Goal: Use online tool/utility: Utilize a website feature to perform a specific function

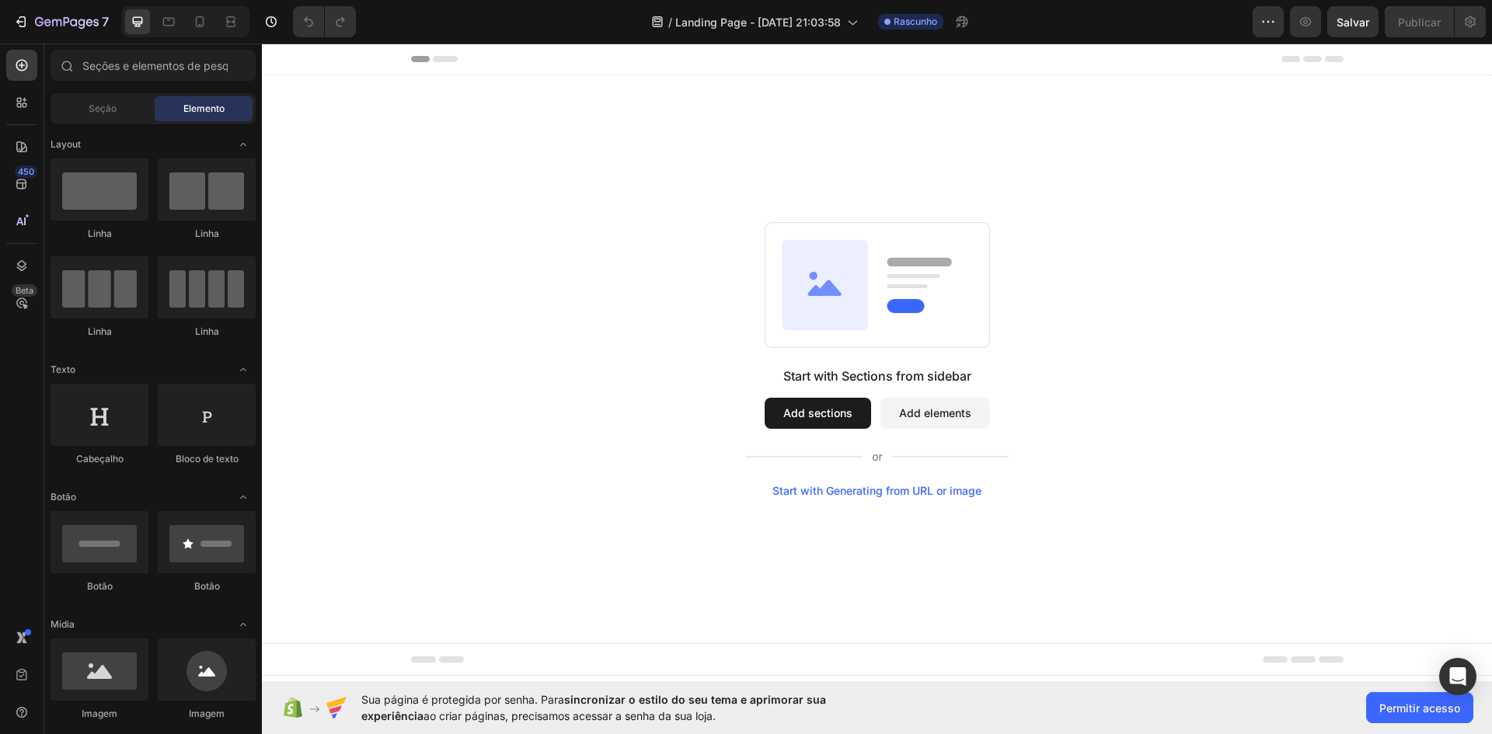
click at [876, 492] on div "Start with Generating from URL or image" at bounding box center [876, 491] width 209 height 12
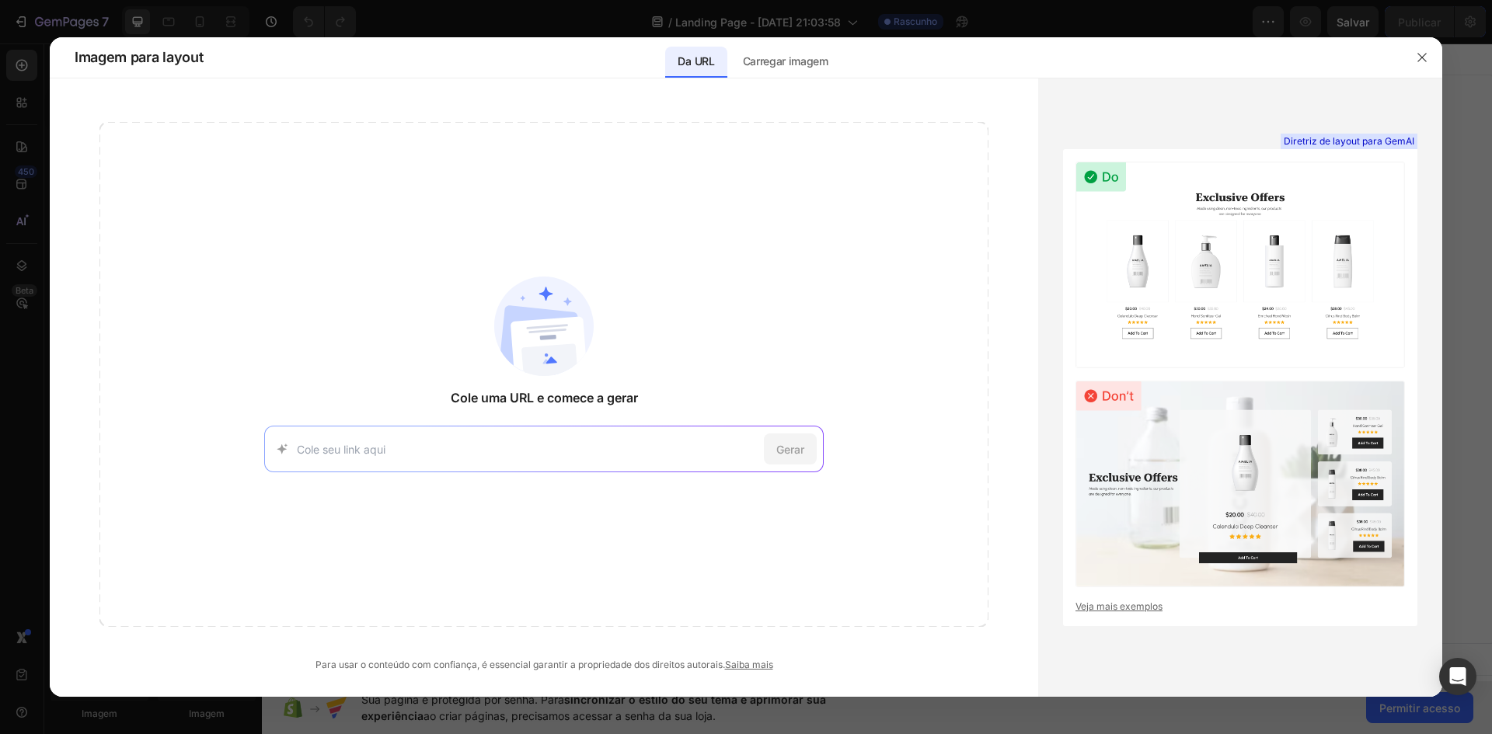
click at [664, 453] on input at bounding box center [527, 449] width 461 height 16
click at [1423, 62] on icon "button" at bounding box center [1422, 57] width 12 height 12
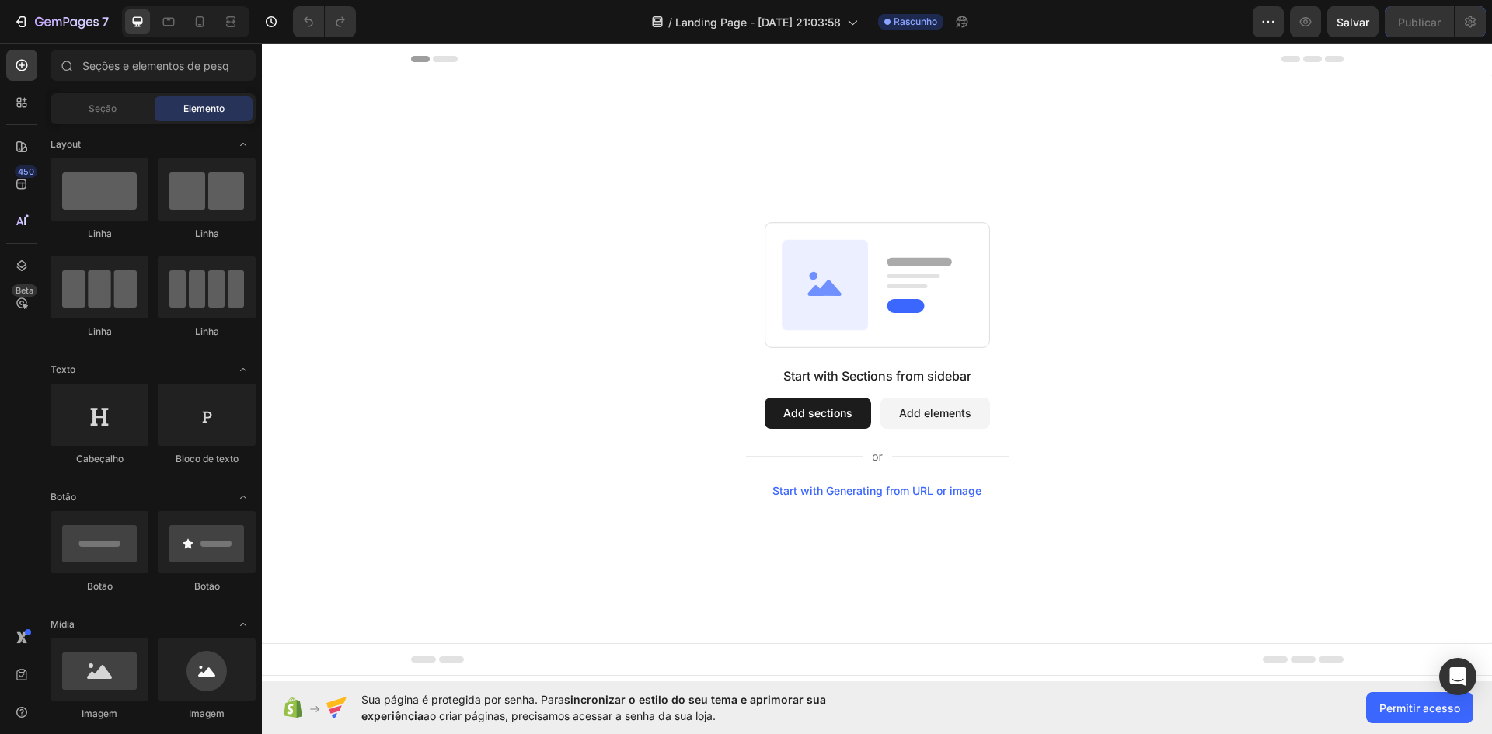
drag, startPoint x: 786, startPoint y: 377, endPoint x: 990, endPoint y: 371, distance: 204.5
click at [990, 371] on div "Start with Sections from sidebar Add sections Add elements Start with Generatin…" at bounding box center [877, 432] width 263 height 131
drag, startPoint x: 776, startPoint y: 381, endPoint x: 835, endPoint y: 391, distance: 59.9
click at [835, 391] on div "Start with Sections from sidebar Add sections Add elements Start with Generatin…" at bounding box center [877, 432] width 263 height 131
click at [807, 418] on button "Add sections" at bounding box center [818, 413] width 106 height 31
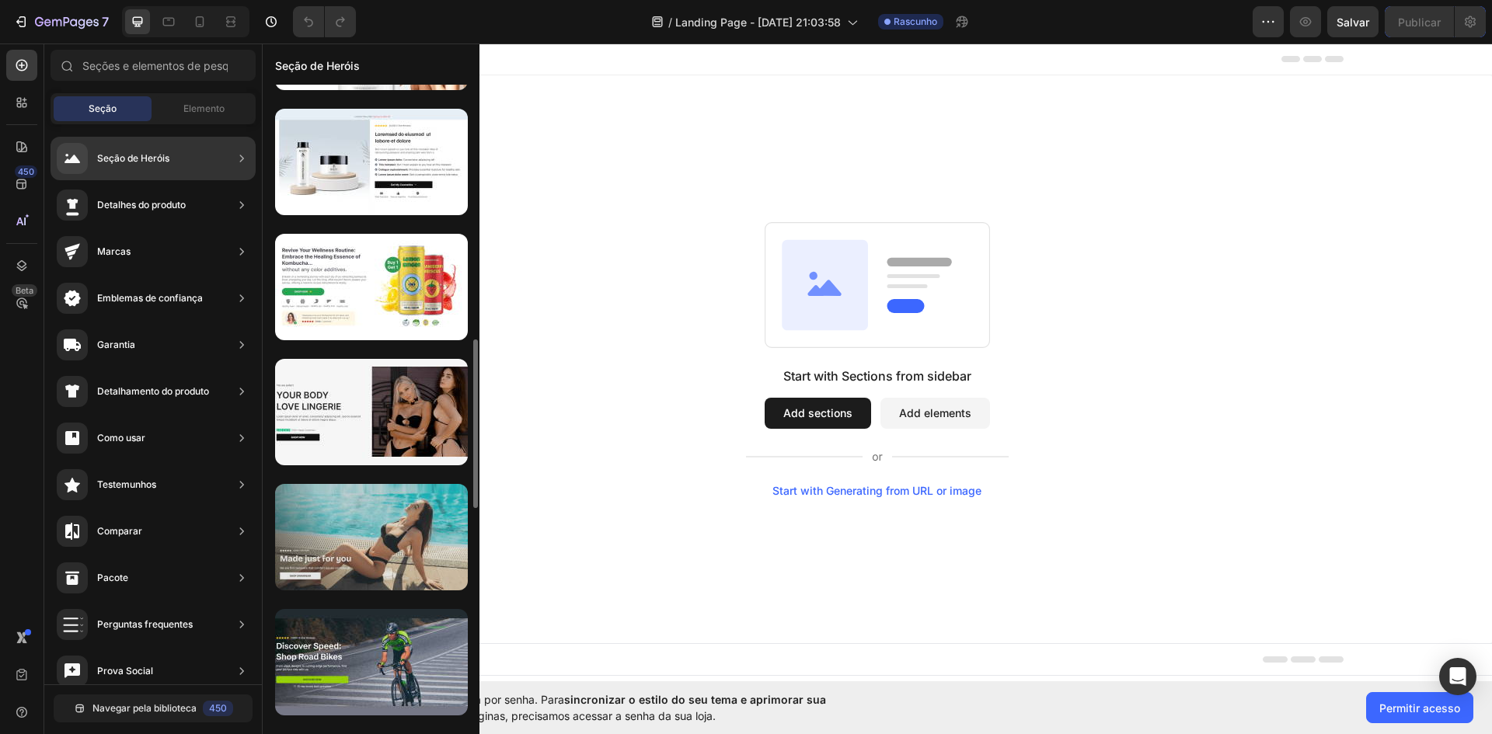
scroll to position [1137, 0]
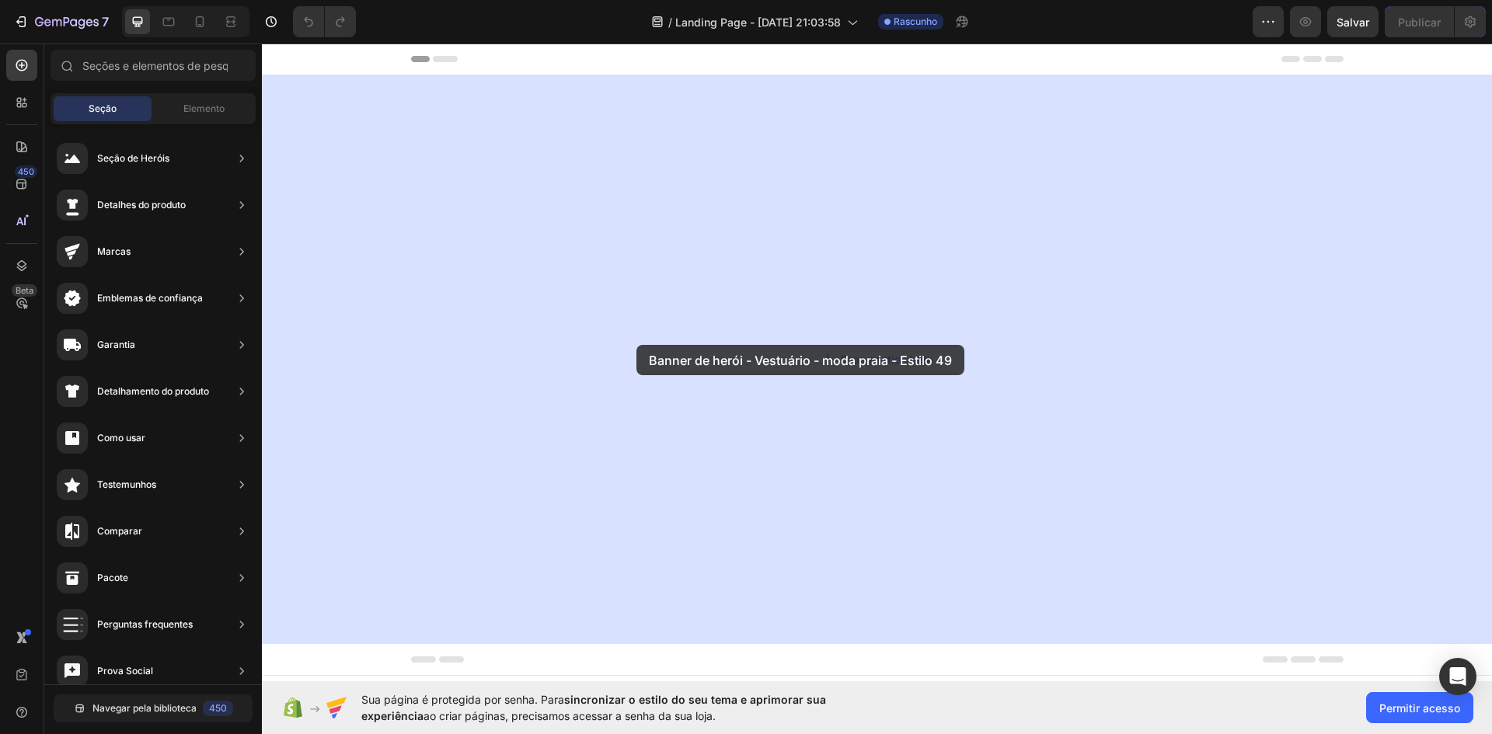
drag, startPoint x: 640, startPoint y: 443, endPoint x: 636, endPoint y: 345, distance: 98.0
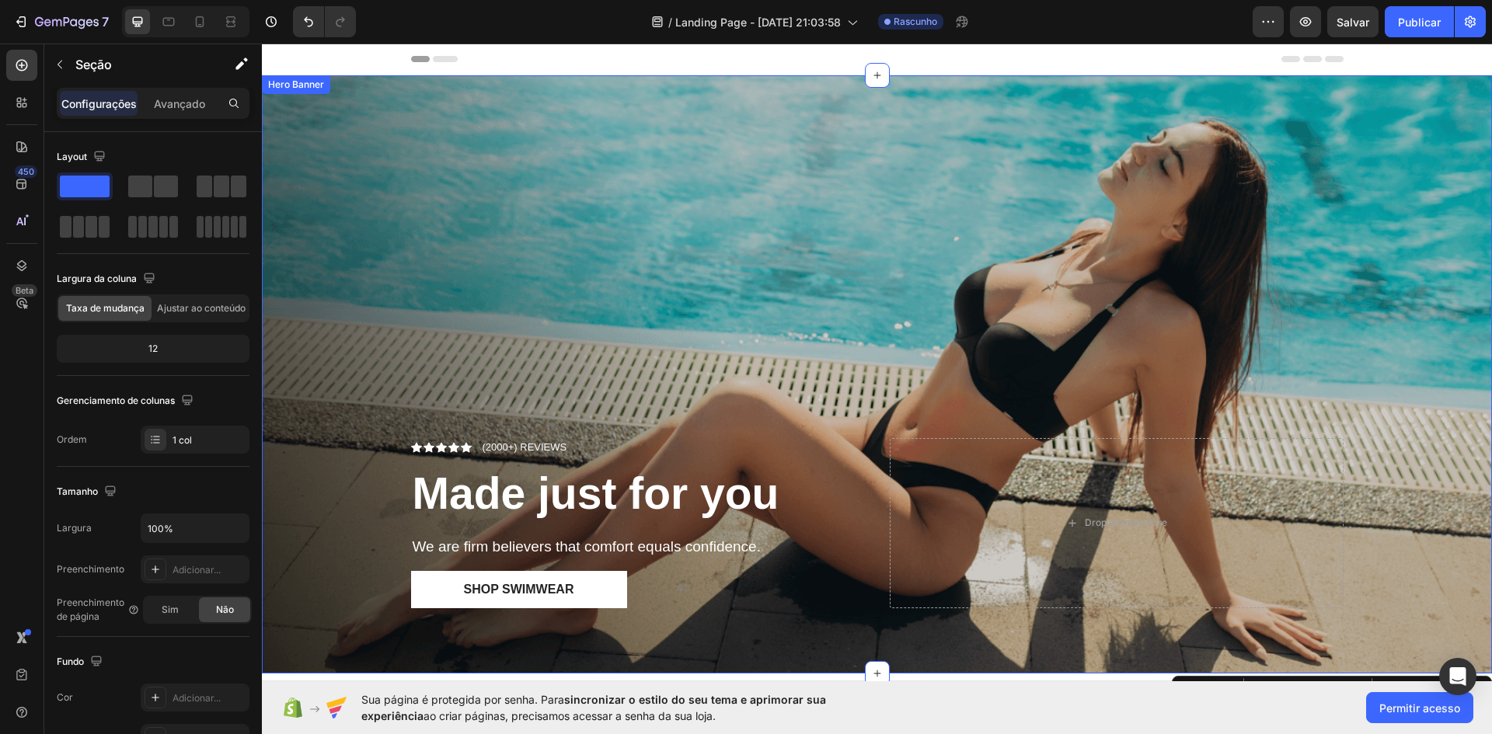
click at [687, 216] on div "Overlay" at bounding box center [877, 374] width 1230 height 598
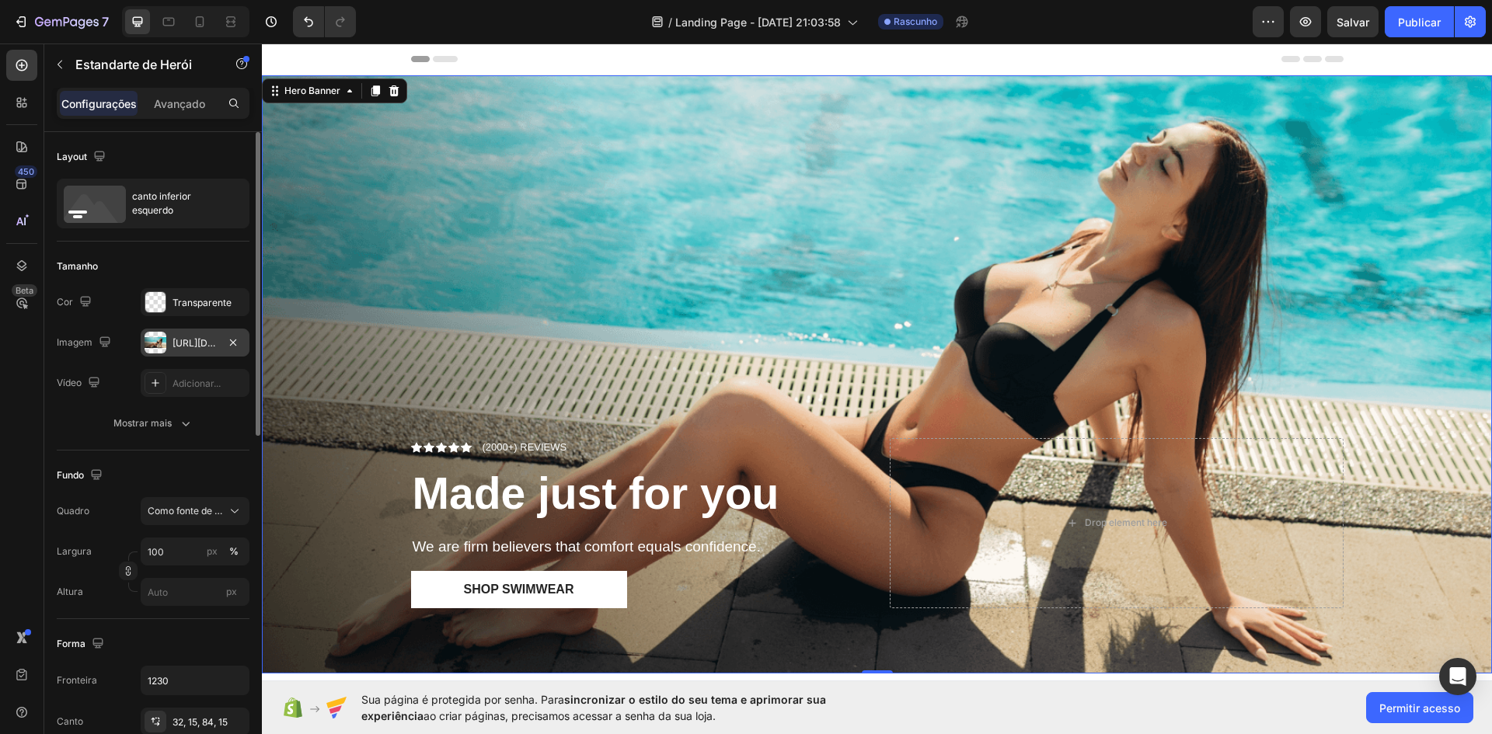
click at [204, 342] on font "[URL][DOMAIN_NAME]" at bounding box center [223, 343] width 100 height 12
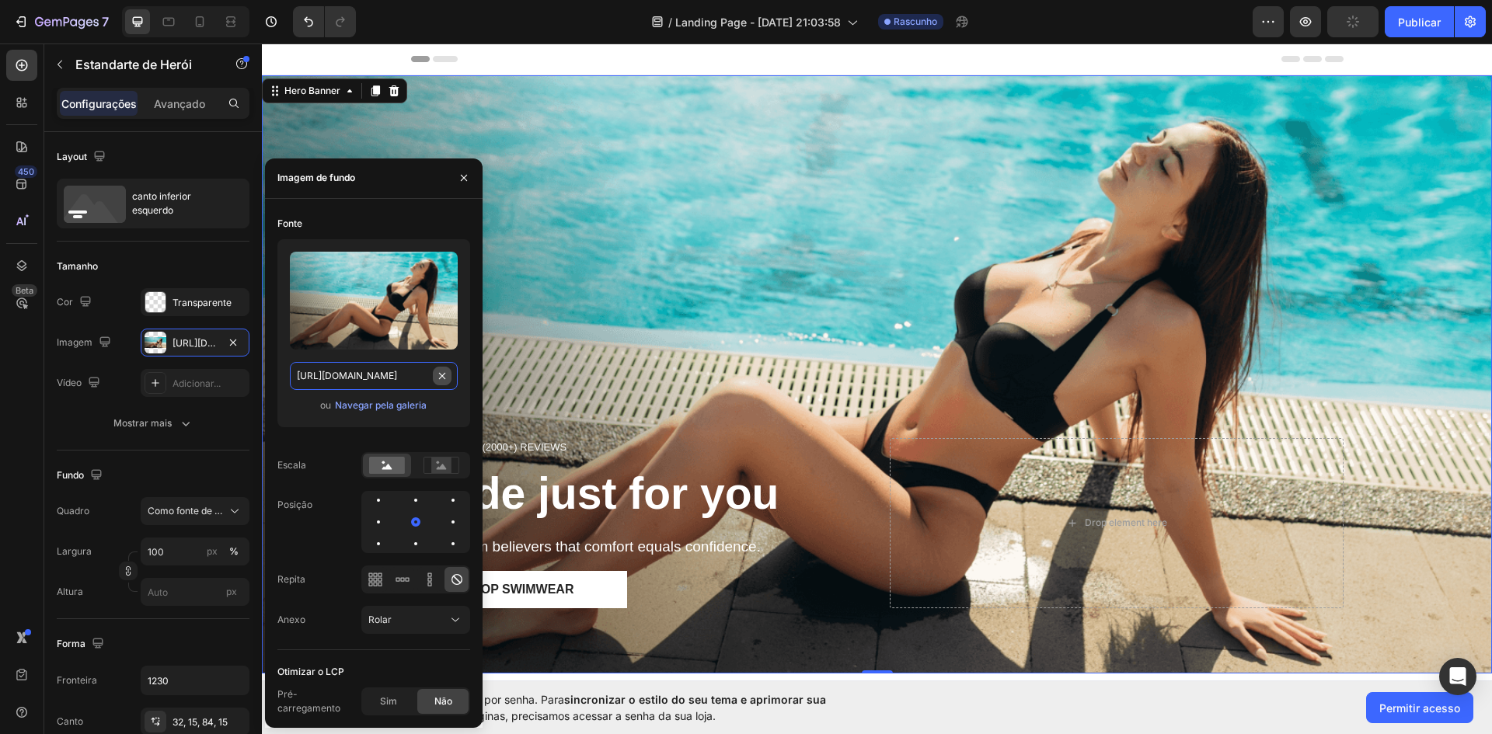
type input "Auto"
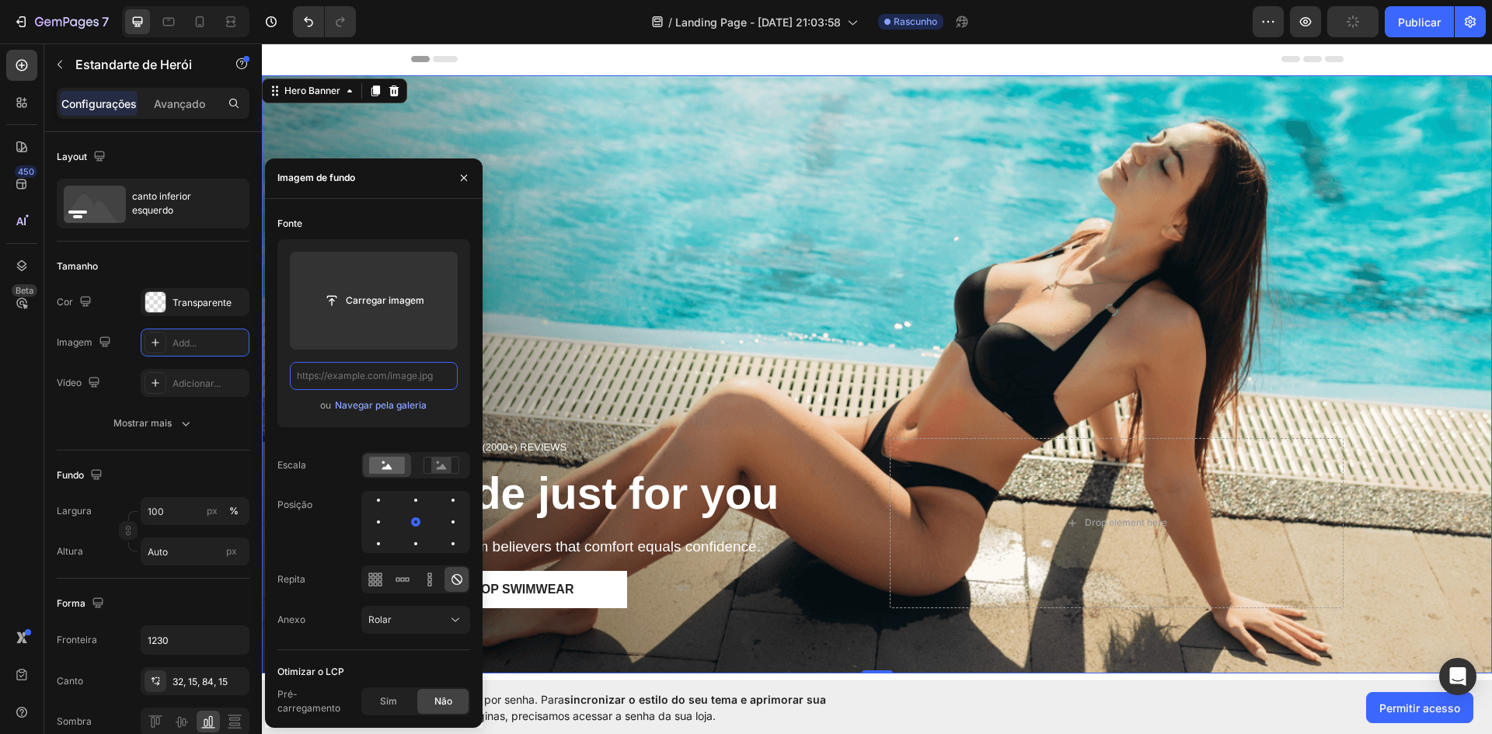
scroll to position [0, 0]
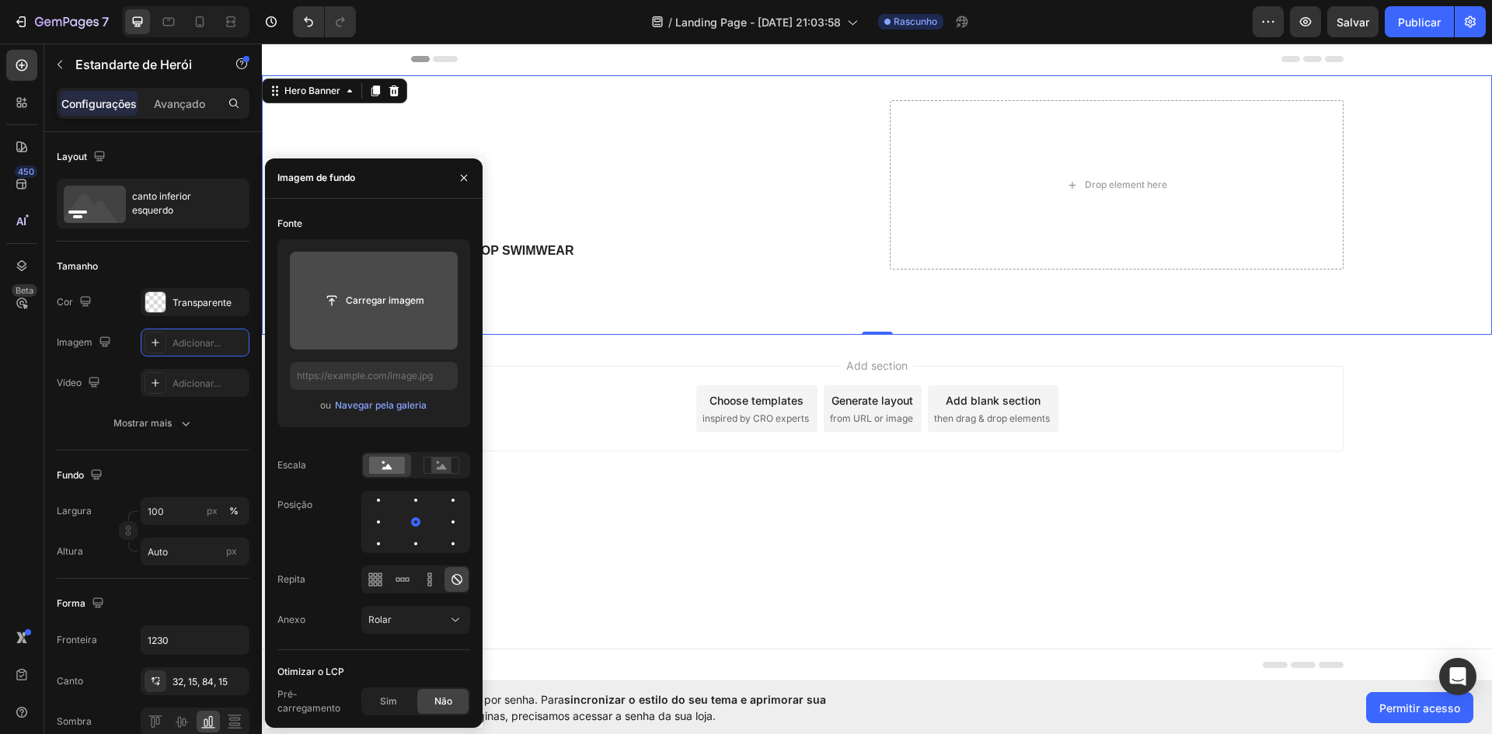
click at [411, 319] on input "file" at bounding box center [374, 301] width 168 height 98
click at [350, 312] on input "file" at bounding box center [374, 301] width 125 height 26
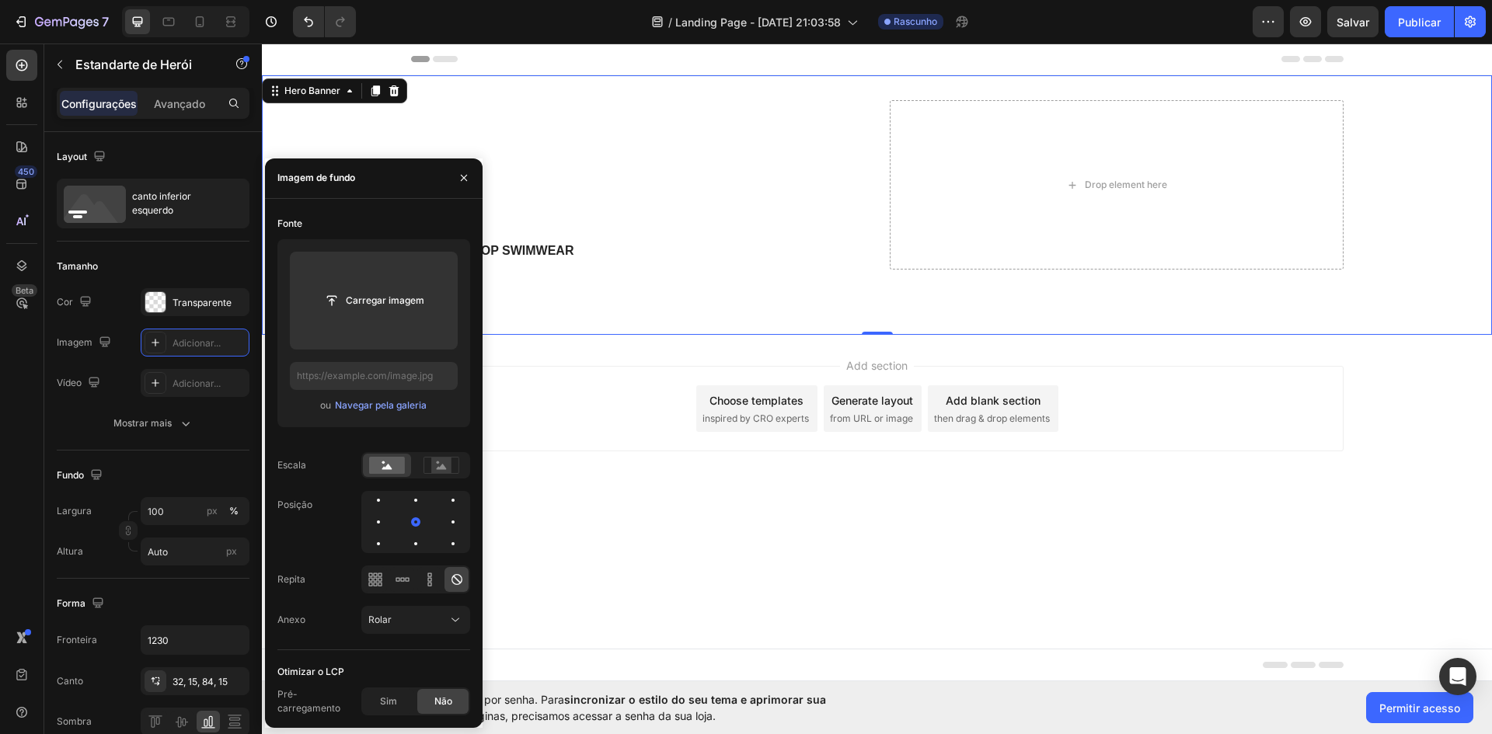
drag, startPoint x: 612, startPoint y: 355, endPoint x: 563, endPoint y: 85, distance: 274.1
click at [563, 85] on div "Icon Icon Icon Icon Icon Icon List (2000+) REVIEWS Text Block Row Made just for…" at bounding box center [877, 205] width 956 height 260
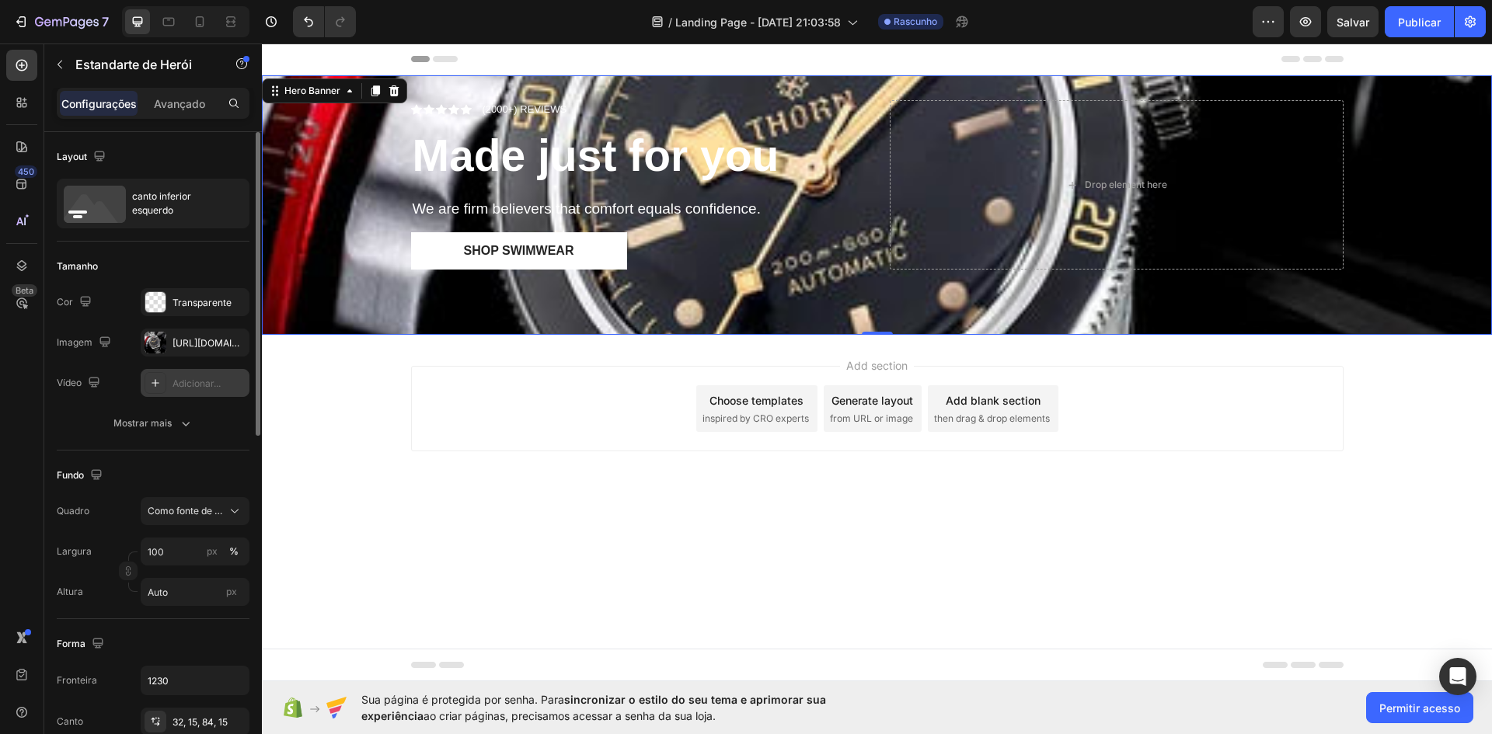
click at [194, 382] on font "Adicionar..." at bounding box center [197, 384] width 48 height 12
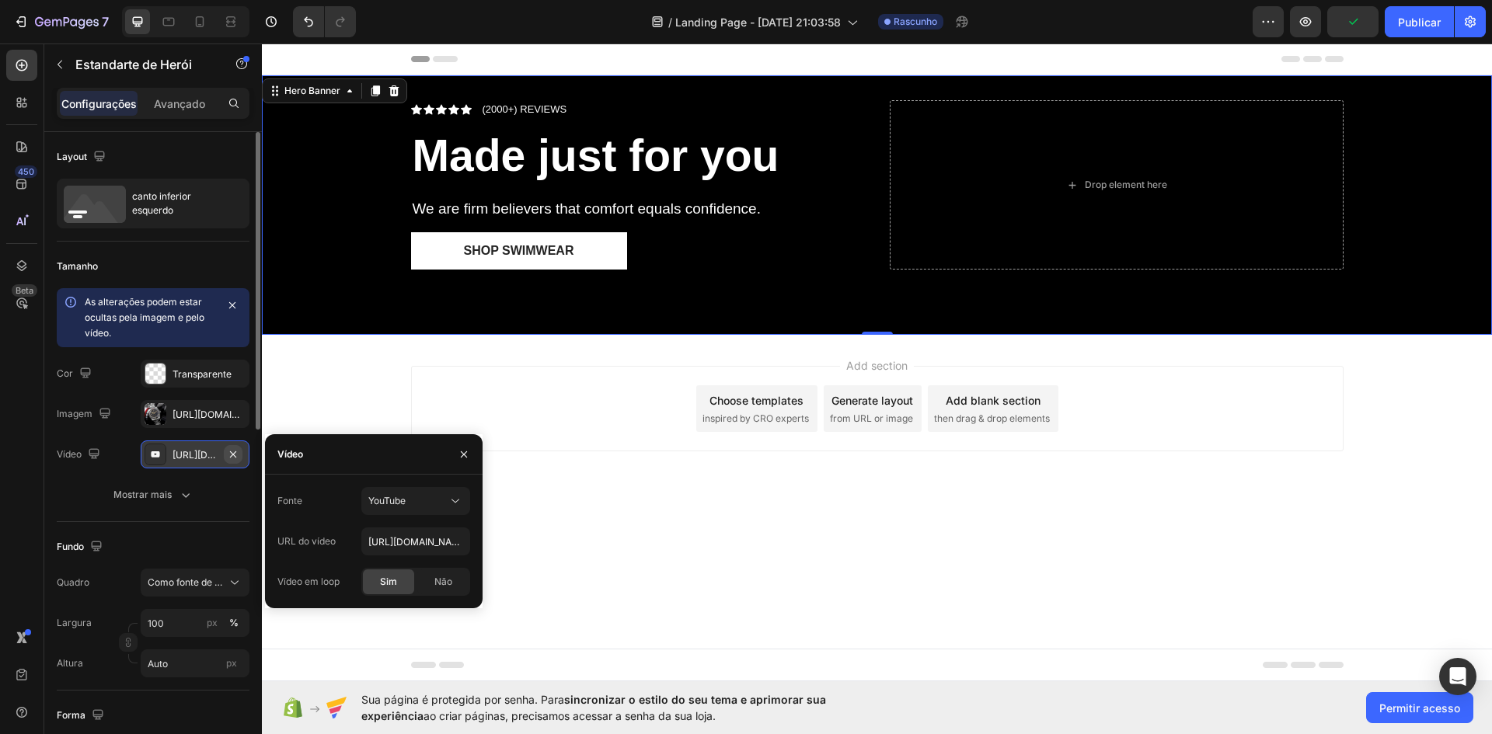
click at [230, 452] on icon "button" at bounding box center [233, 454] width 12 height 12
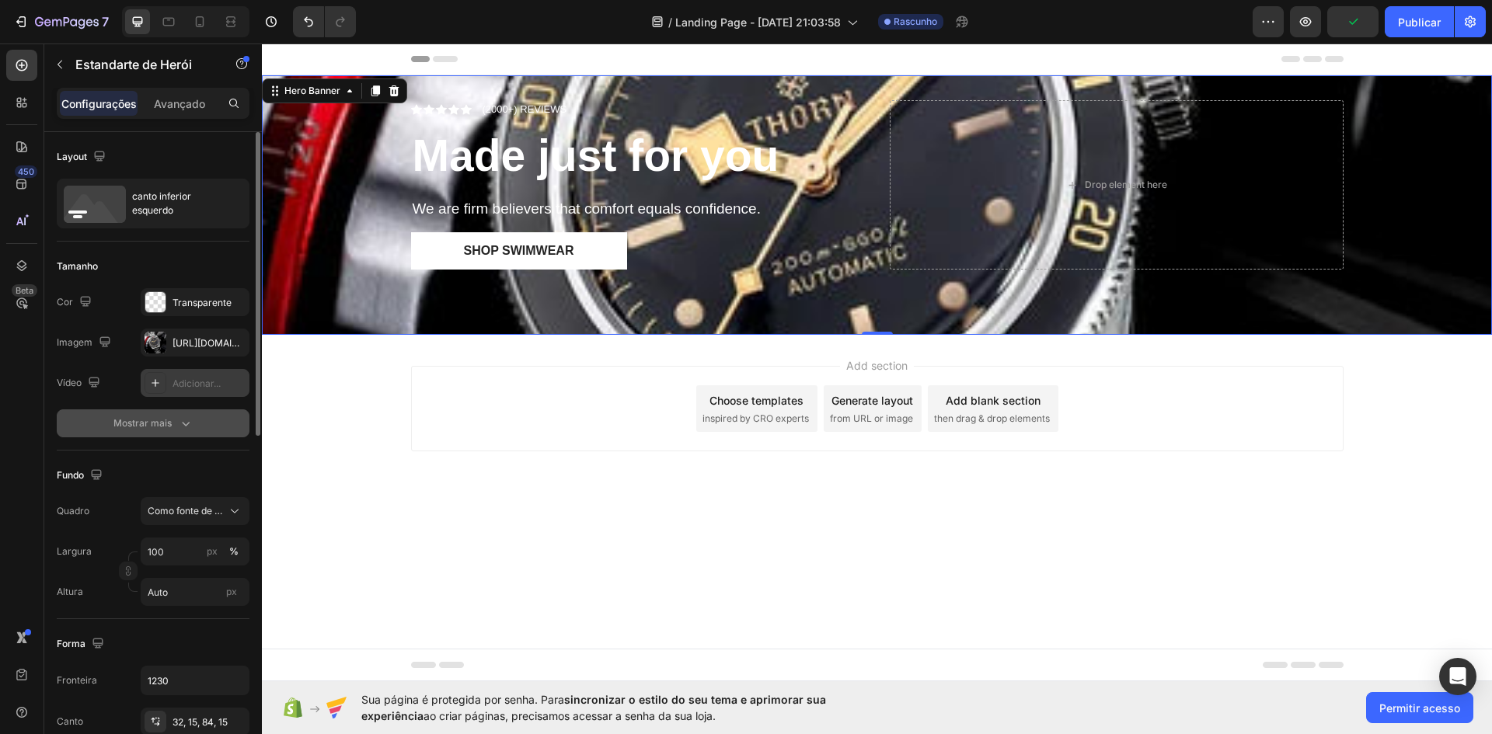
click at [182, 419] on icon "button" at bounding box center [186, 424] width 16 height 16
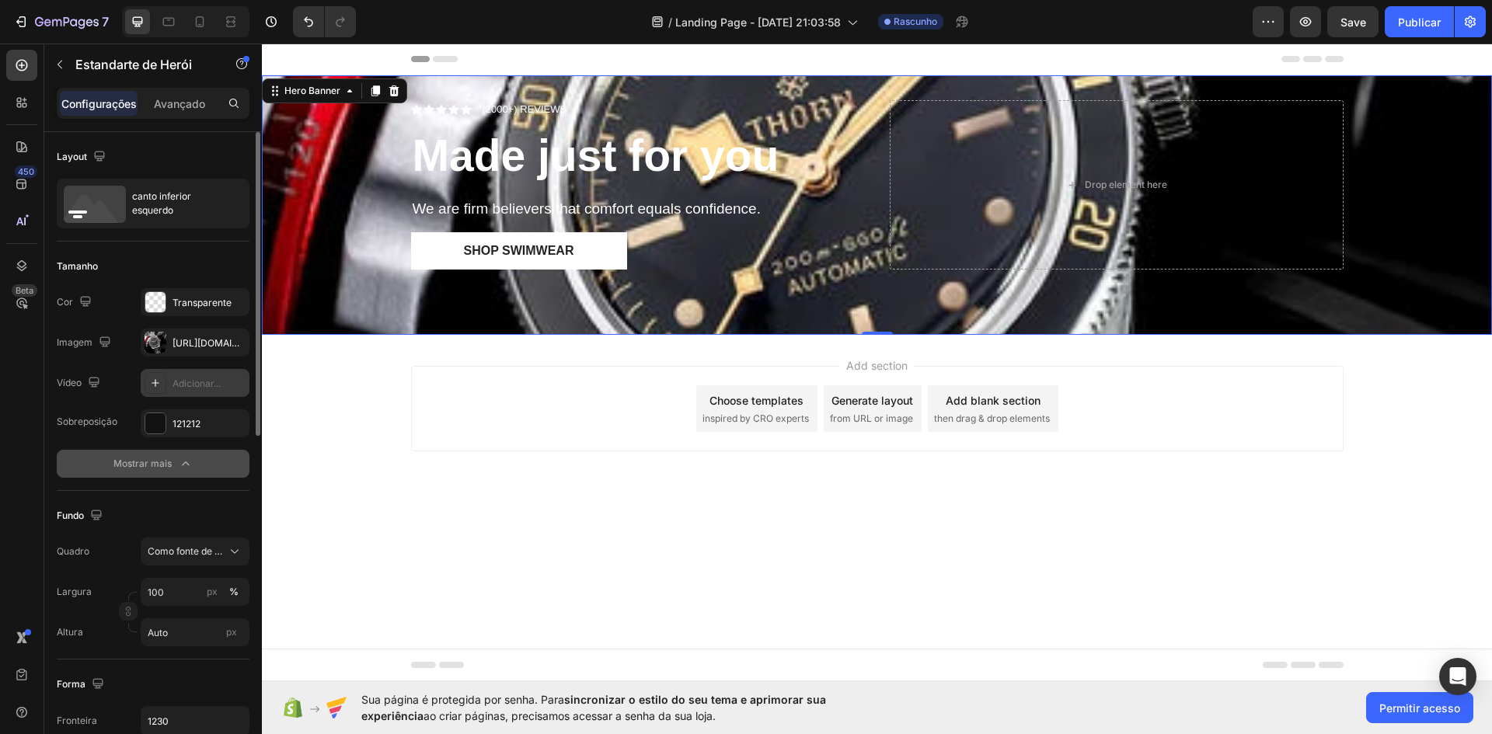
click at [162, 466] on font "Mostrar mais" at bounding box center [142, 464] width 58 height 12
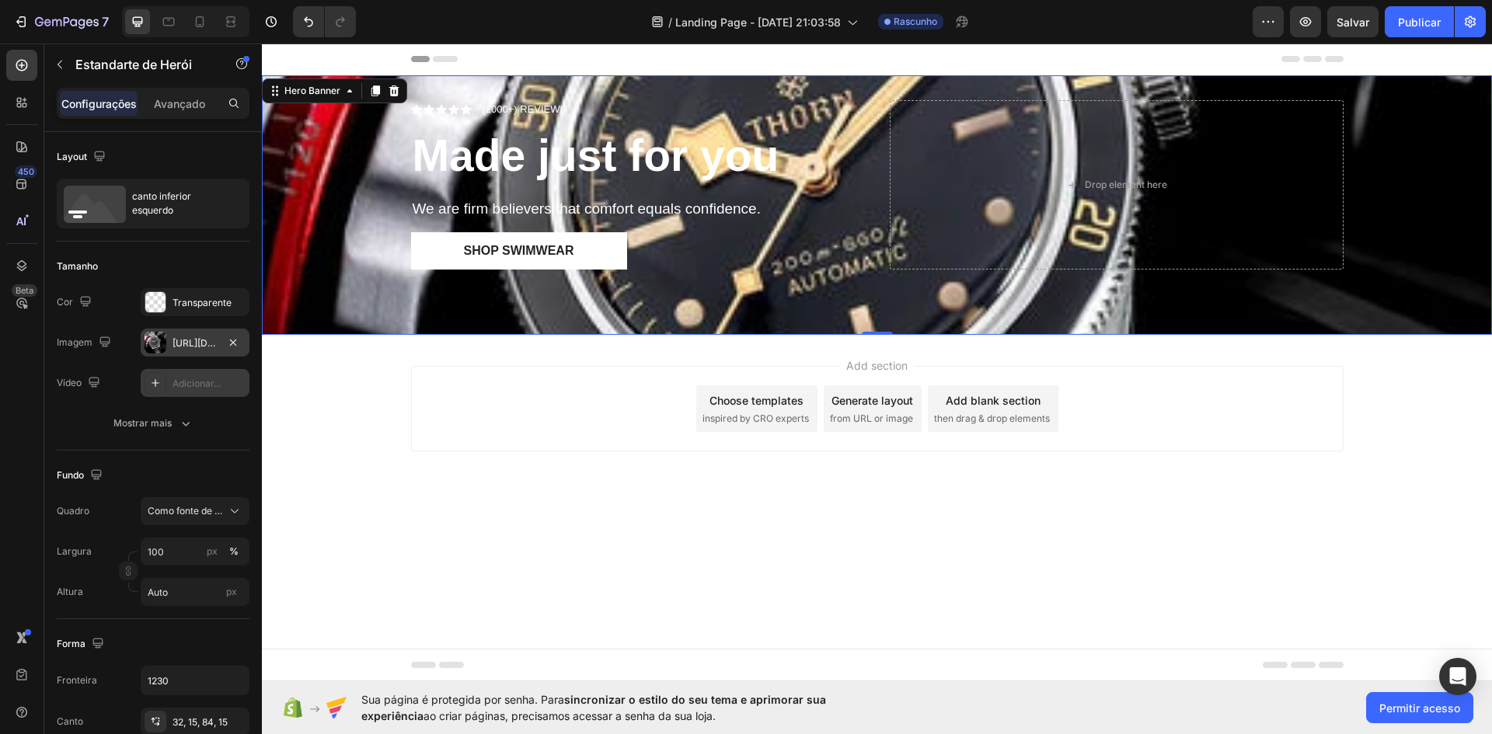
click at [190, 342] on font "[URL][DOMAIN_NAME]" at bounding box center [223, 343] width 100 height 12
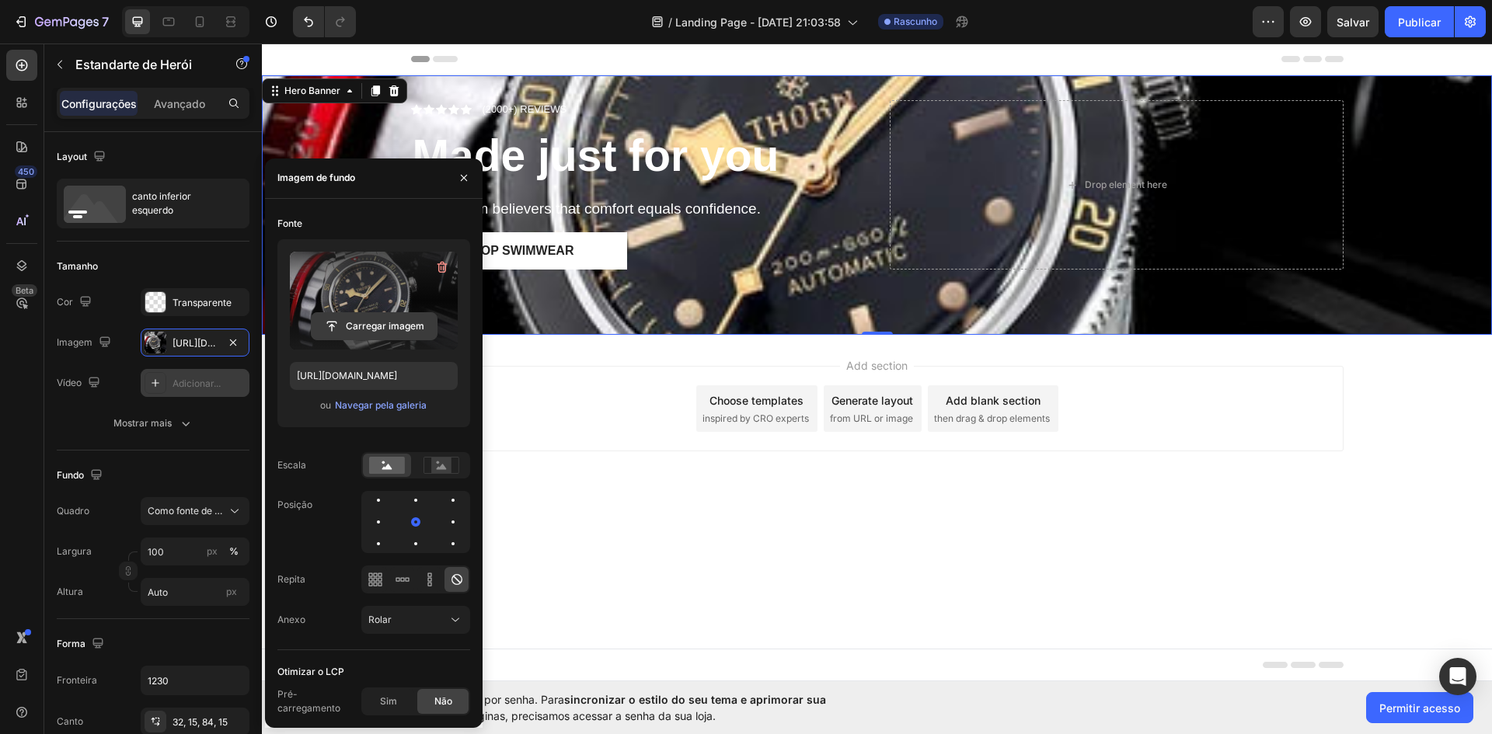
click at [413, 329] on input "file" at bounding box center [374, 326] width 125 height 26
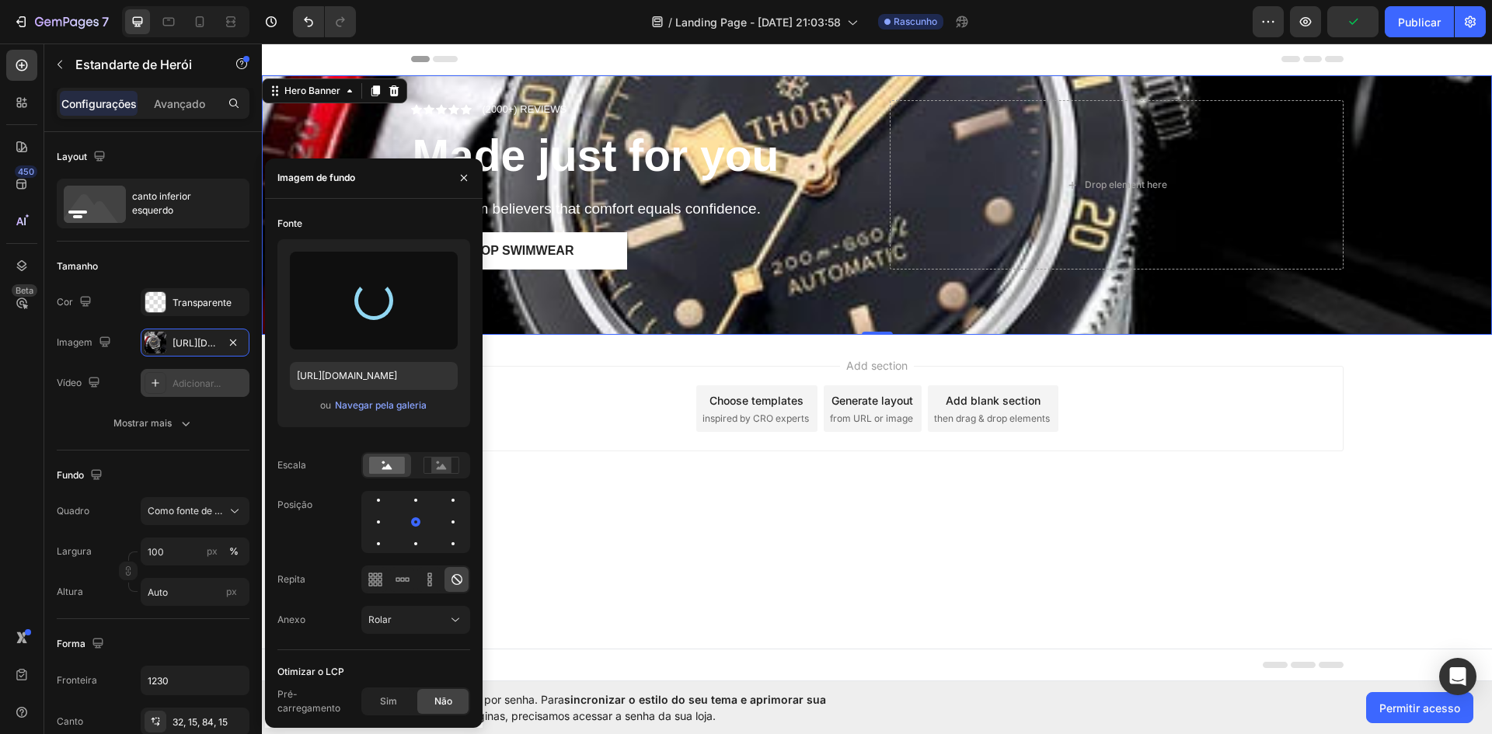
type input "[URL][DOMAIN_NAME]"
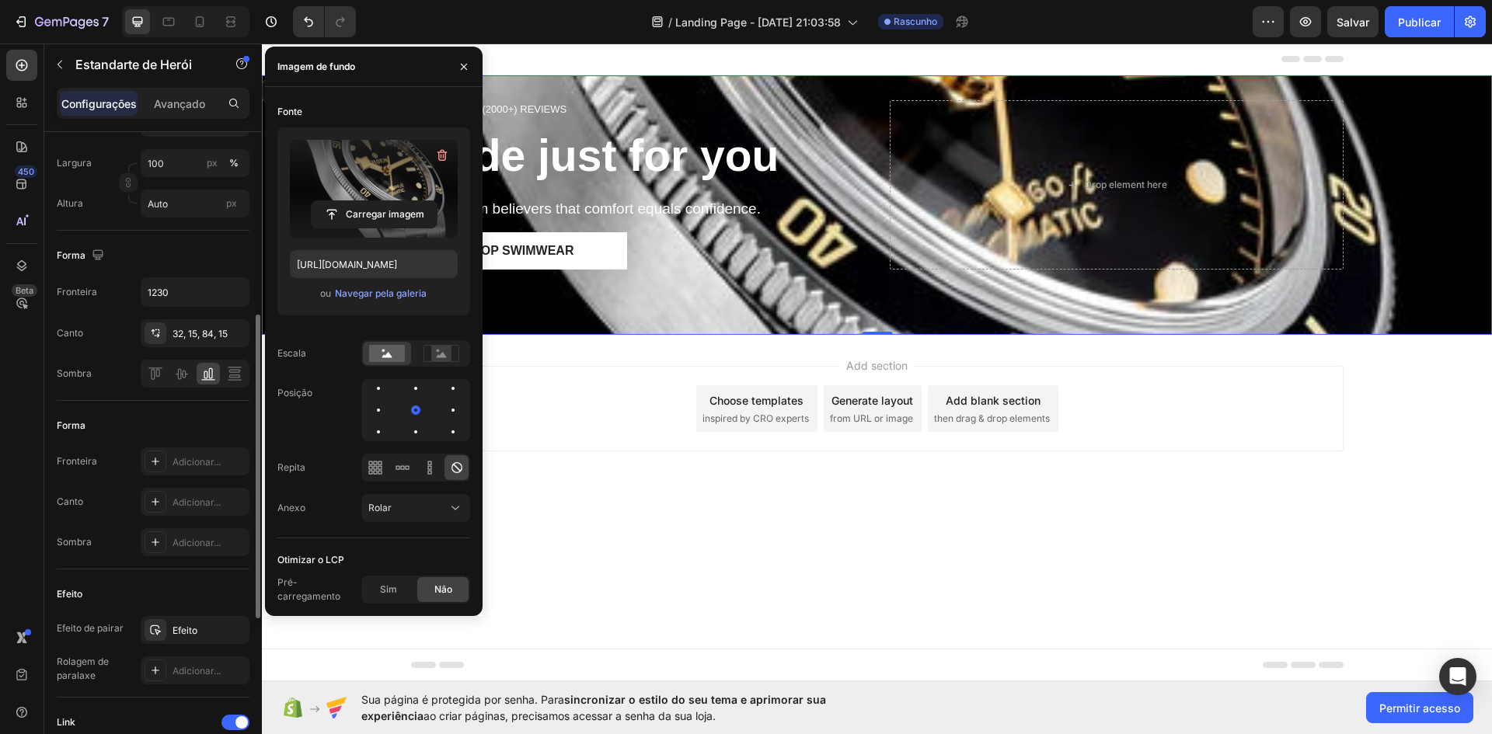
scroll to position [544, 0]
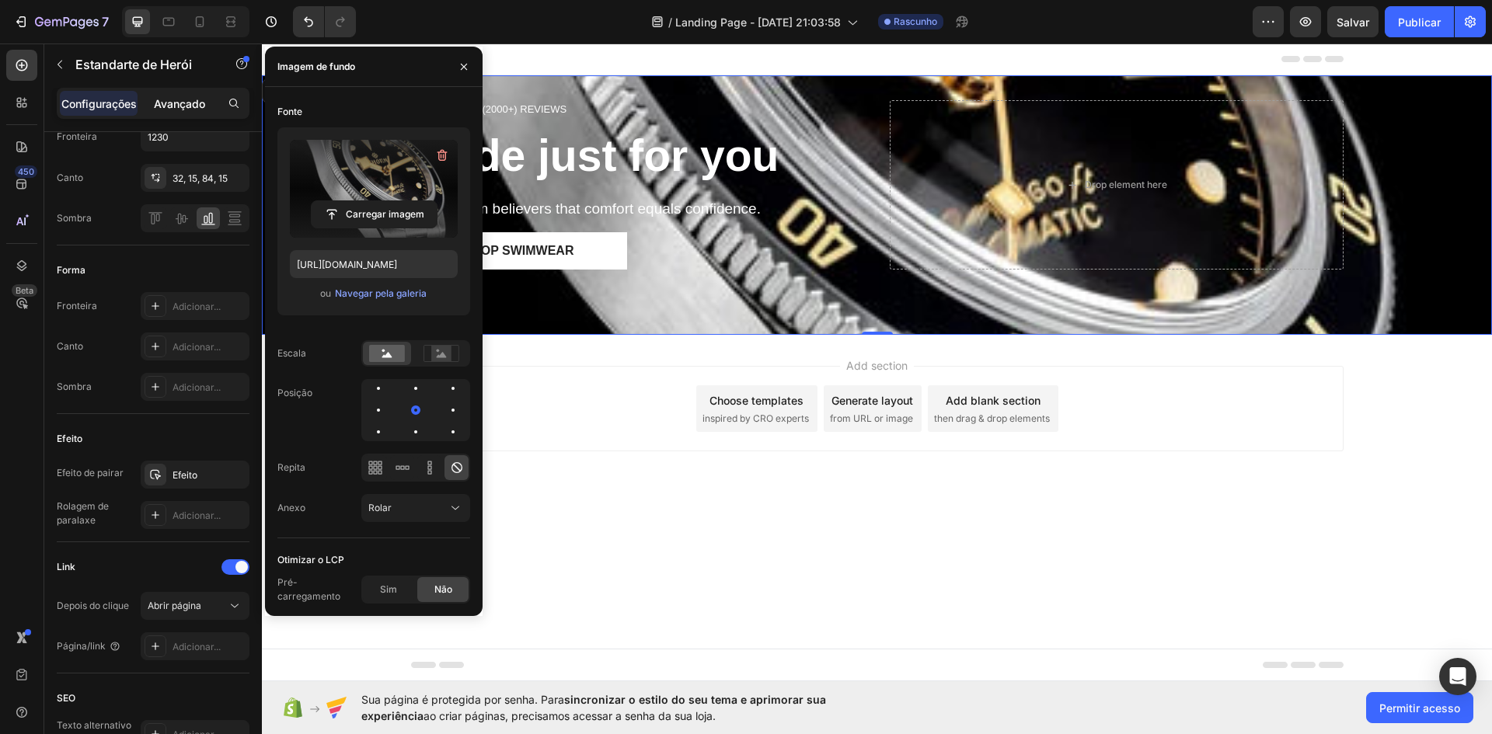
click at [167, 109] on font "Avançado" at bounding box center [179, 103] width 51 height 13
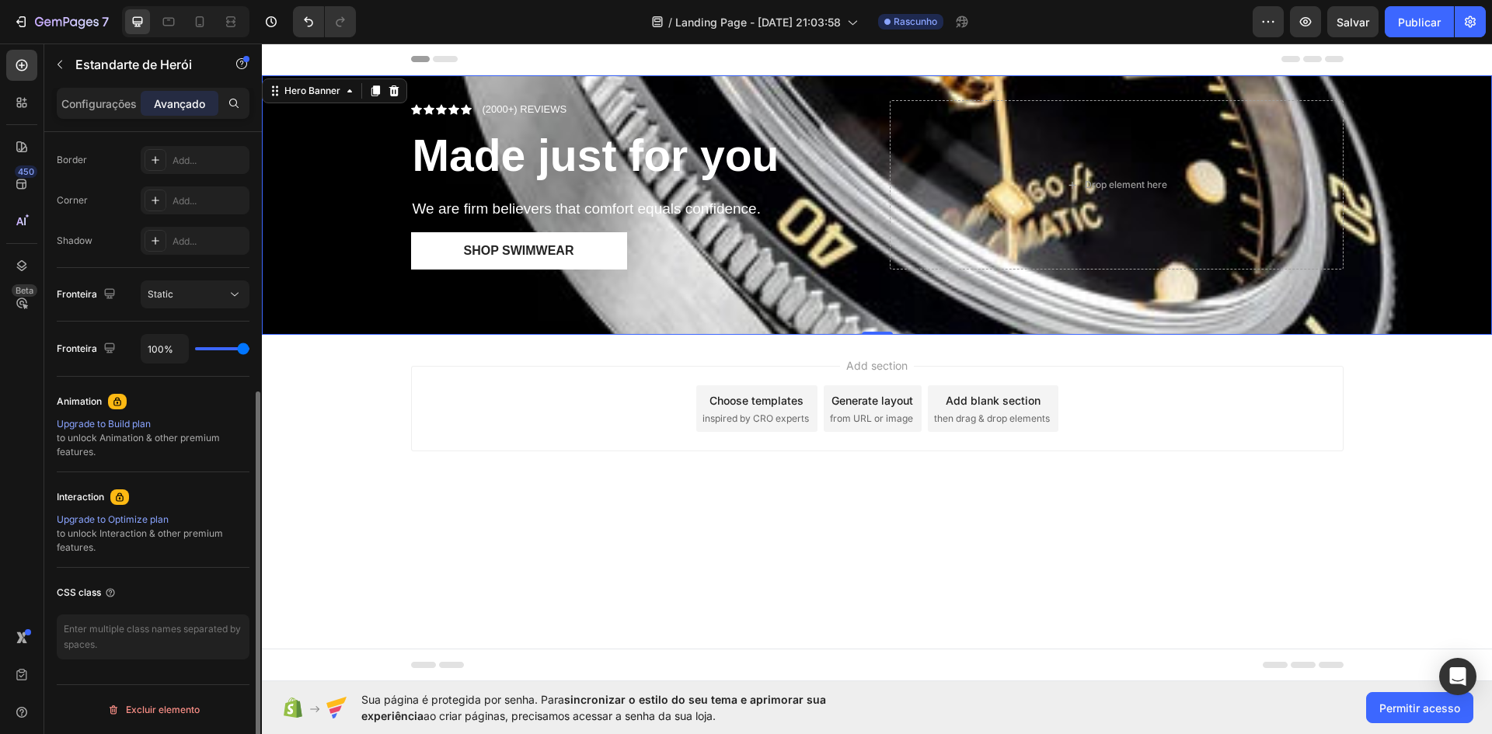
scroll to position [432, 0]
click at [166, 294] on font "Estático" at bounding box center [165, 294] width 35 height 12
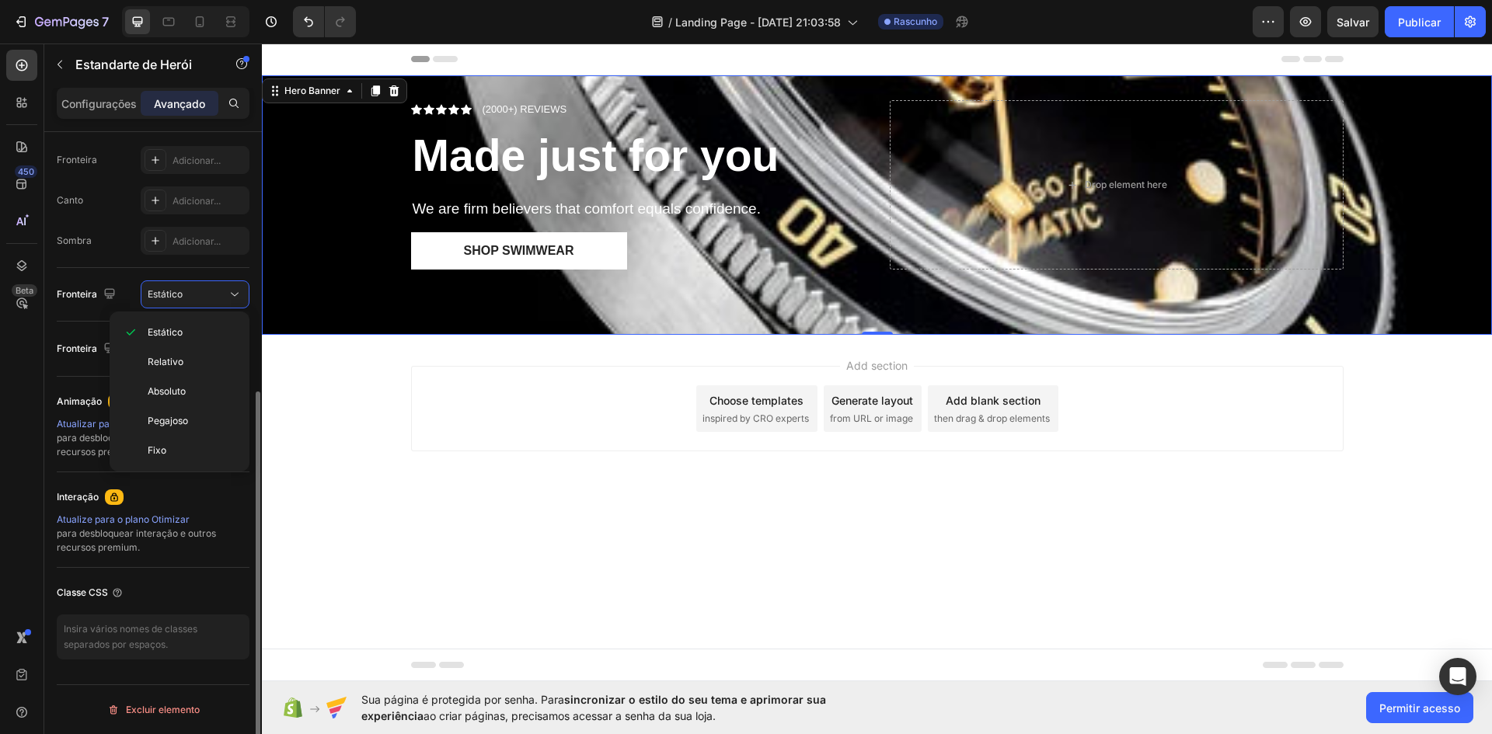
click at [98, 261] on div "Fundo Fronteira Adicionar... Canto Adicionar... Sombra Adicionar..." at bounding box center [153, 183] width 193 height 169
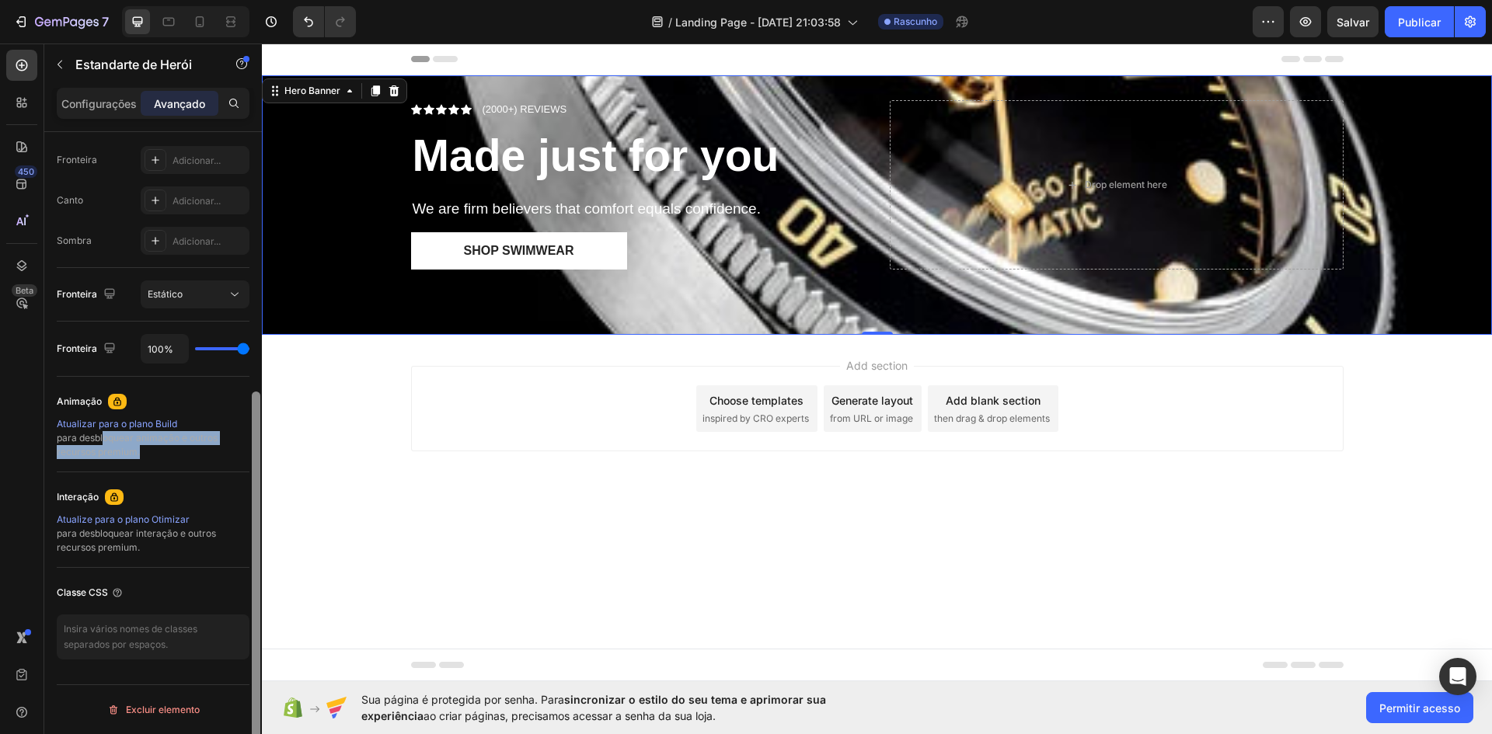
drag, startPoint x: 103, startPoint y: 443, endPoint x: 260, endPoint y: 458, distance: 157.7
click at [257, 457] on div "Layout Área de trabalho Sim Não Comprimido Sim Não Móvel Sim Não Tamanho 0 0 0 …" at bounding box center [153, 455] width 218 height 647
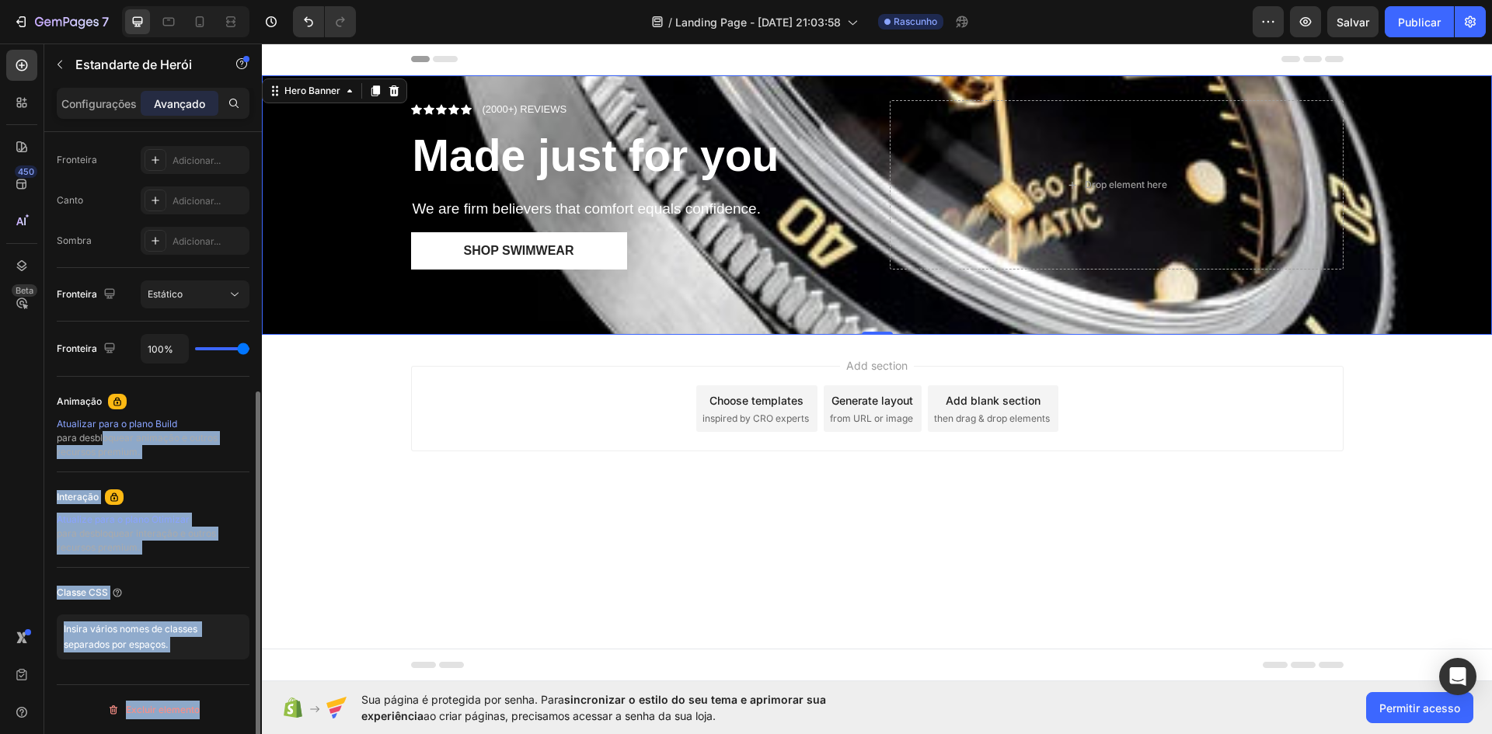
click at [238, 452] on div "Atualizar para o plano Build para desbloquear animação e outros recursos premiu…" at bounding box center [153, 438] width 193 height 42
